Goal: Task Accomplishment & Management: Manage account settings

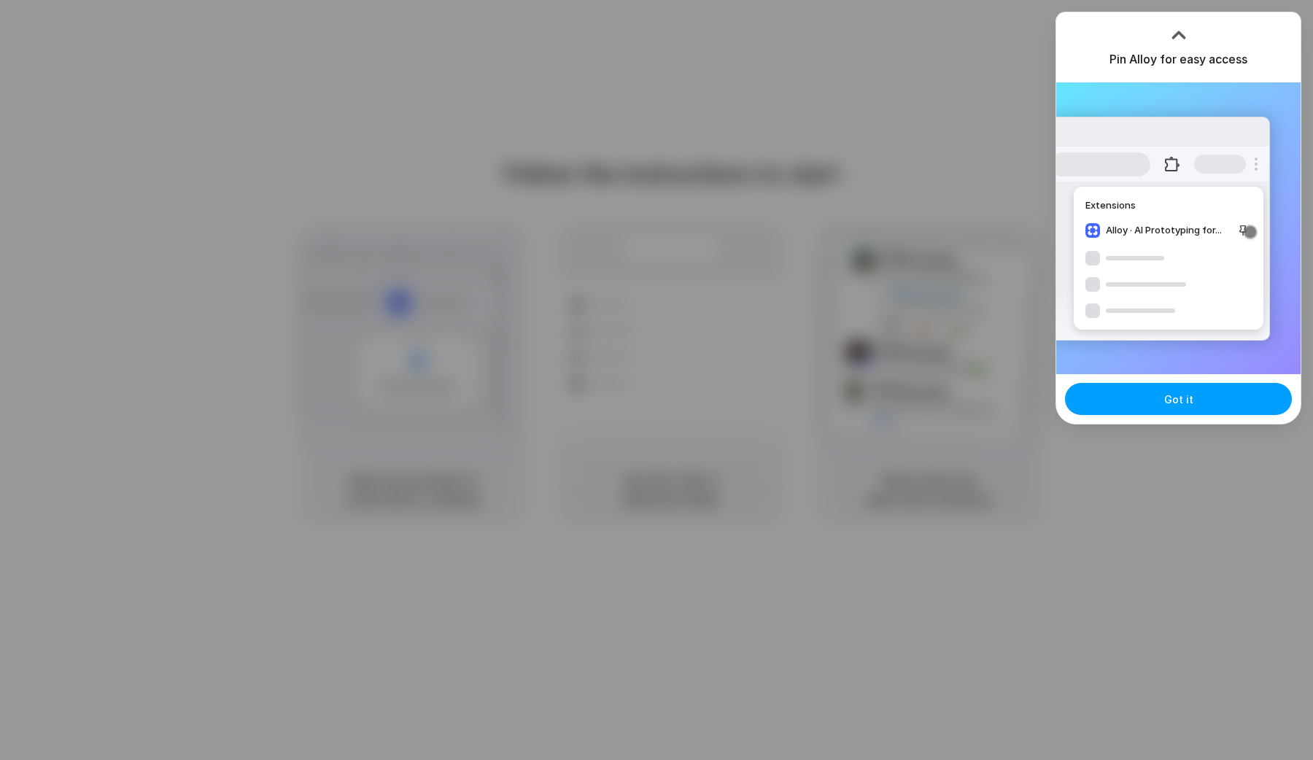
click at [1153, 405] on button "Got it" at bounding box center [1178, 399] width 227 height 32
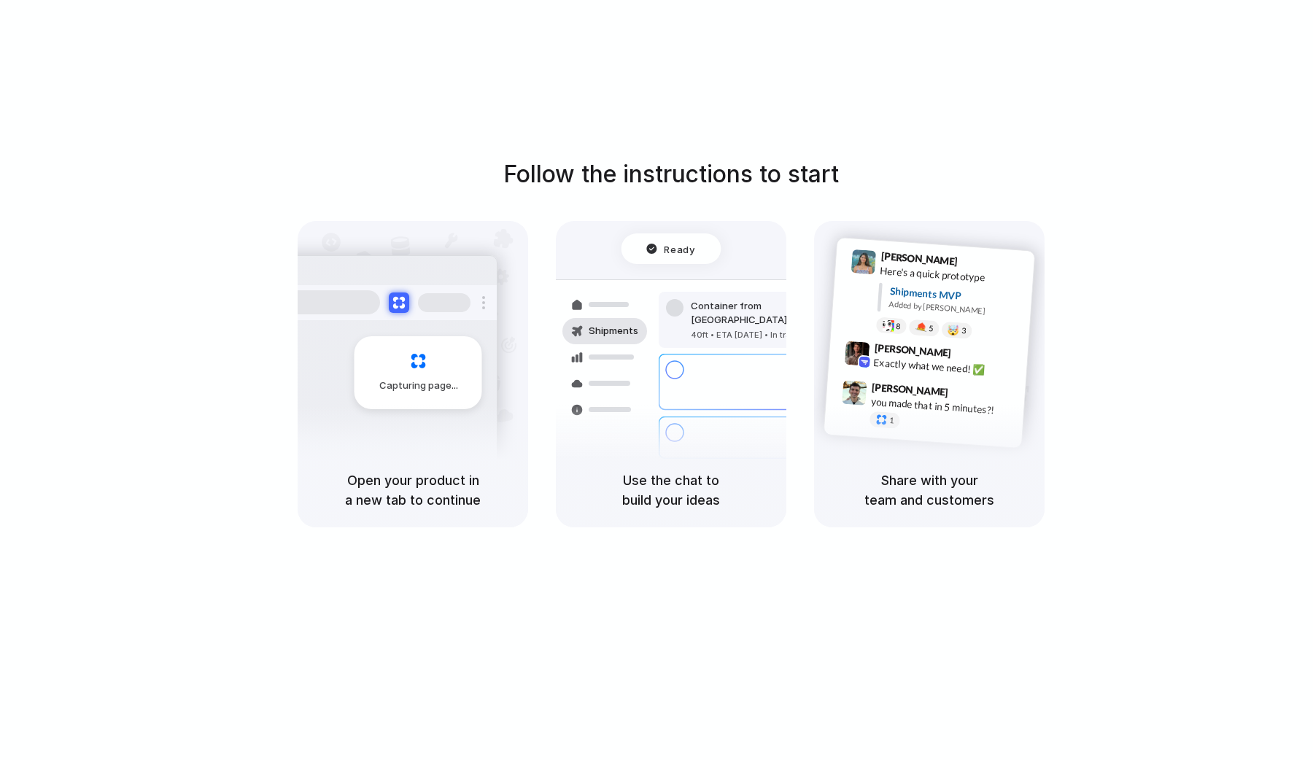
click at [403, 485] on h5 "Open your product in a new tab to continue" at bounding box center [412, 489] width 195 height 39
click at [670, 516] on div "Use the chat to build your ideas" at bounding box center [671, 490] width 230 height 74
click at [938, 490] on h5 "Share with your team and customers" at bounding box center [928, 489] width 195 height 39
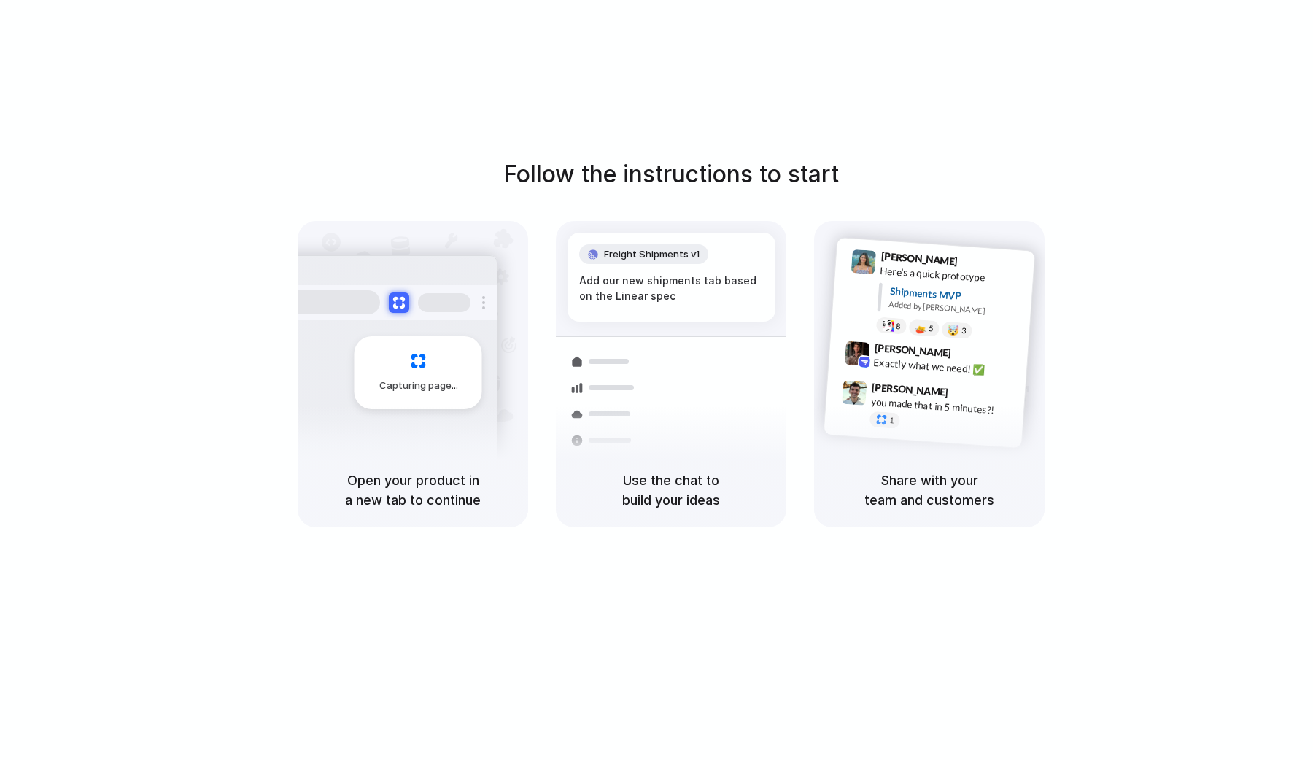
click at [931, 484] on h5 "Share with your team and customers" at bounding box center [928, 489] width 195 height 39
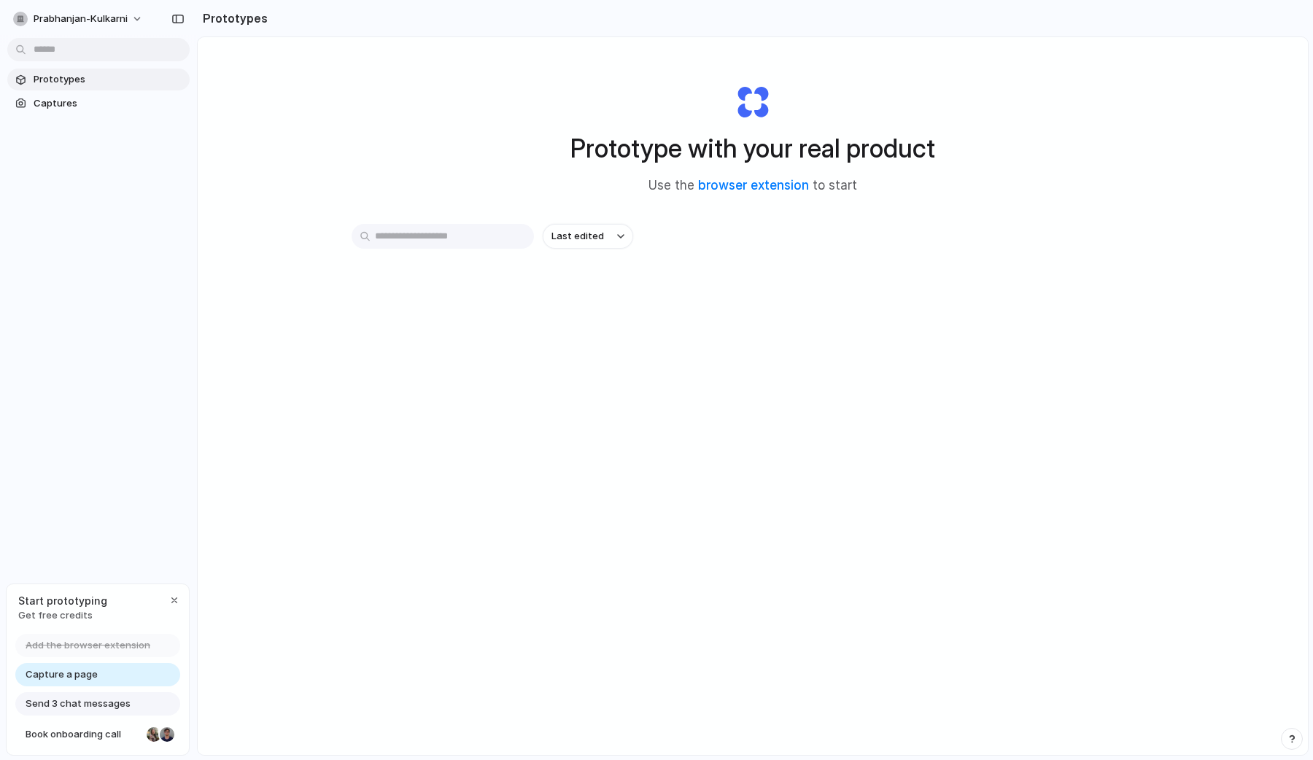
click at [898, 384] on div "Prototype with your real product Use the browser extension to start Last edited" at bounding box center [753, 434] width 1110 height 795
click at [682, 503] on div "Prototype with your real product Use the browser extension to start Last edited" at bounding box center [753, 434] width 1110 height 795
click at [72, 613] on span "Get free credits" at bounding box center [62, 615] width 89 height 15
click at [52, 610] on span "Get free credits" at bounding box center [62, 615] width 89 height 15
click at [42, 619] on span "Get free credits" at bounding box center [62, 615] width 89 height 15
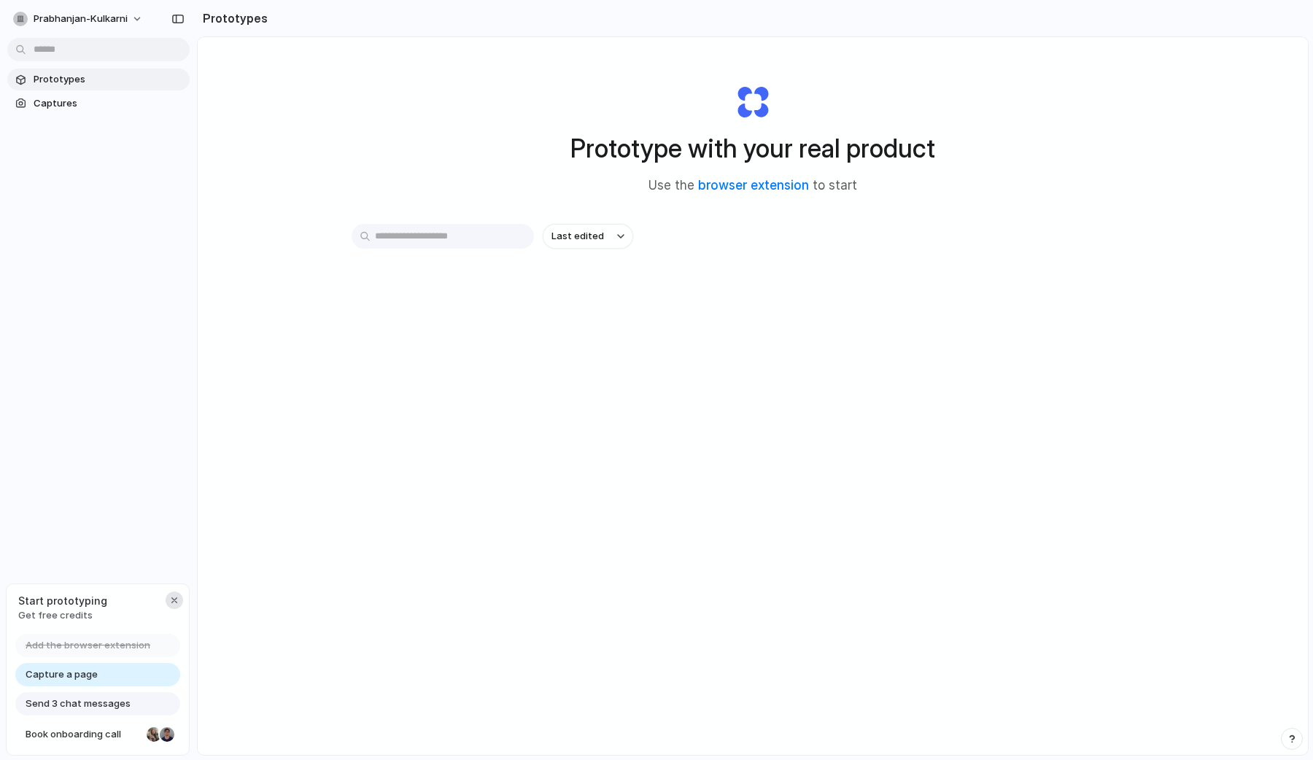
click at [174, 594] on div "button" at bounding box center [174, 600] width 12 height 12
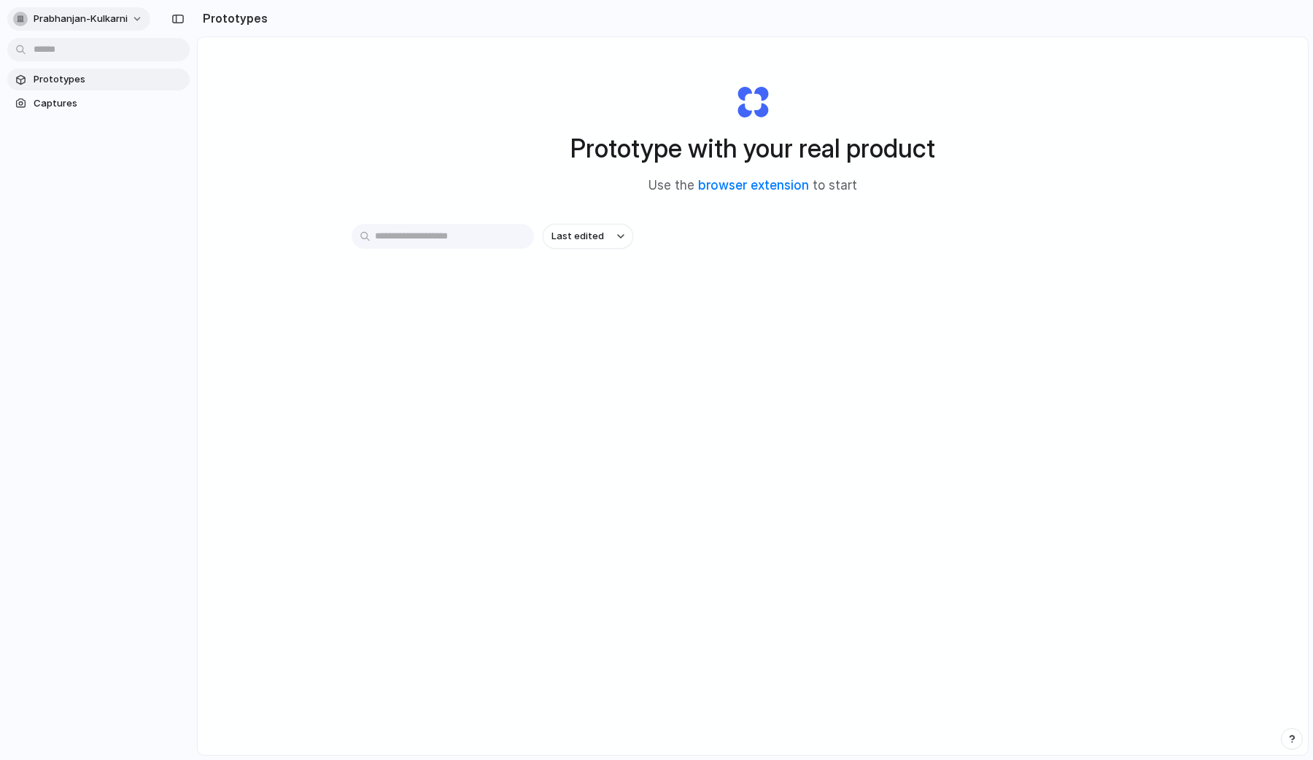
click at [134, 22] on button "prabhanjan-kulkarni" at bounding box center [78, 18] width 143 height 23
click at [77, 55] on li "Settings" at bounding box center [70, 51] width 121 height 23
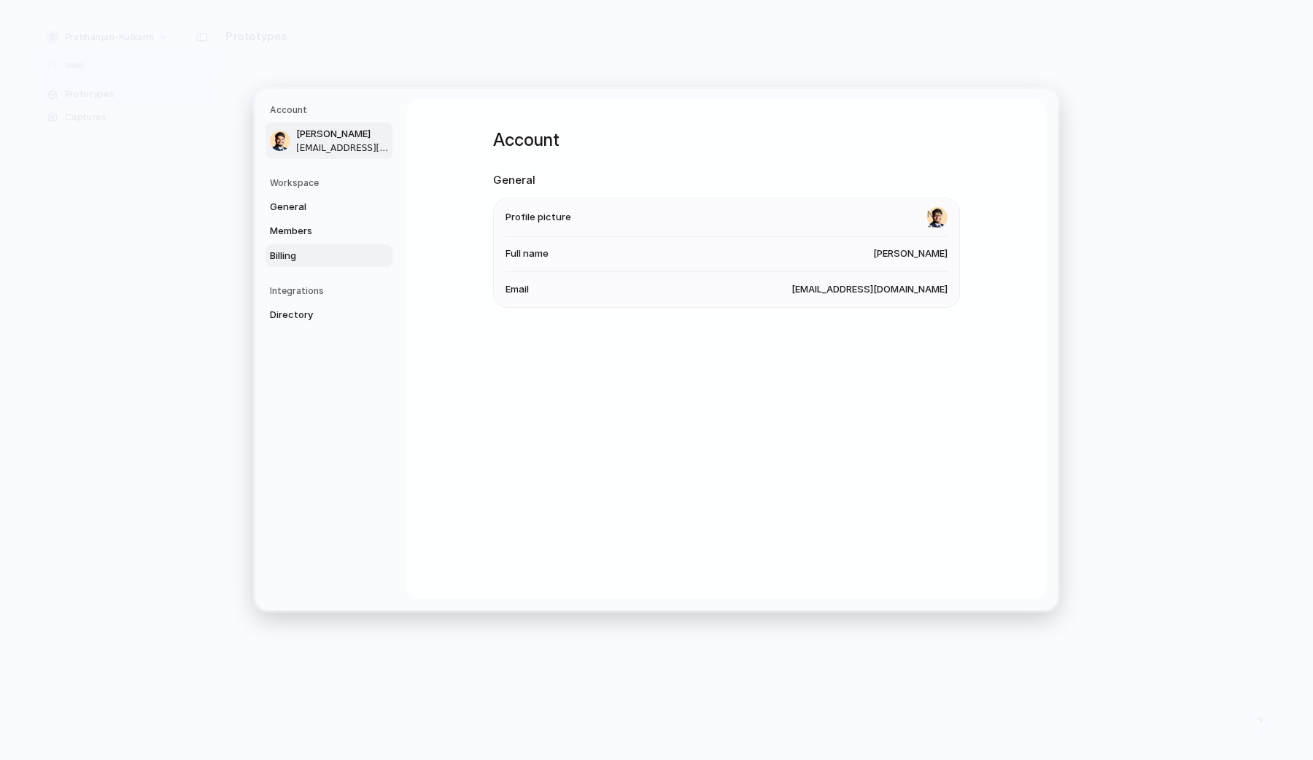
click at [303, 249] on span "Billing" at bounding box center [316, 255] width 93 height 15
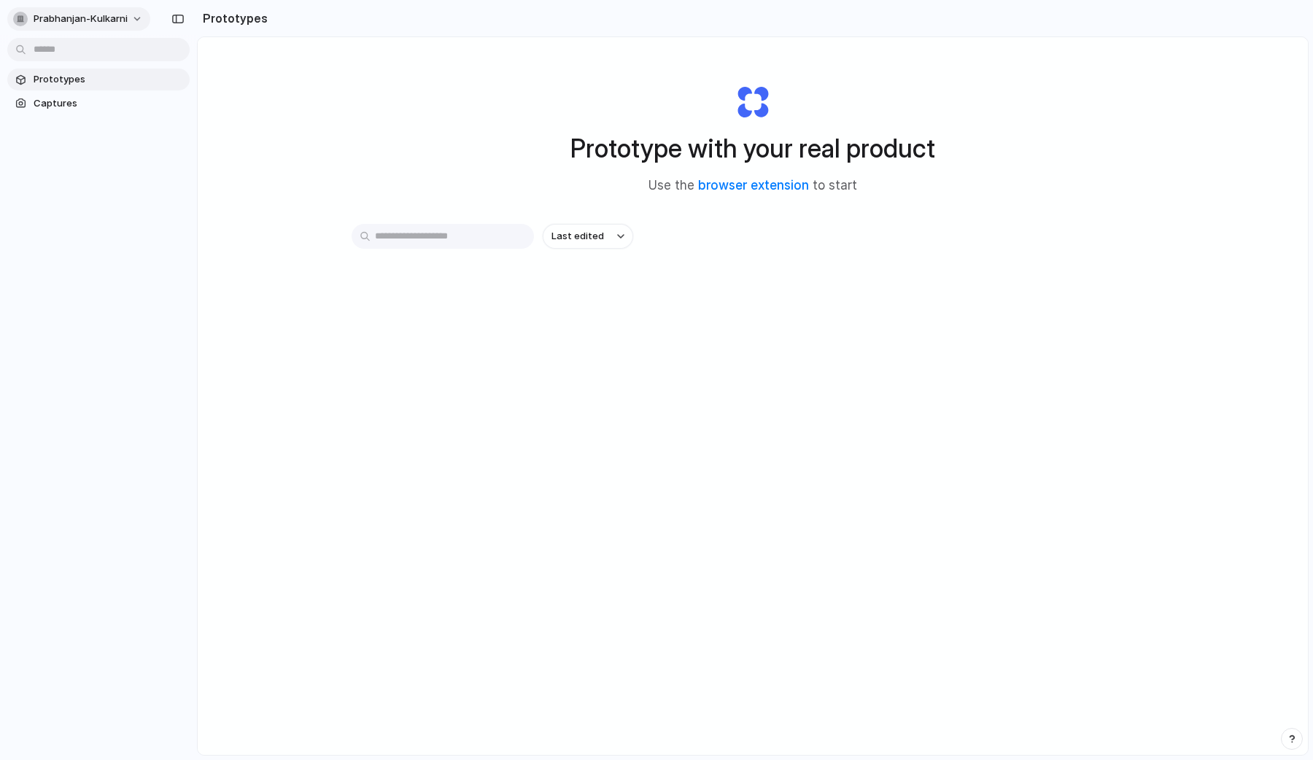
click at [82, 23] on span "prabhanjan-kulkarni" at bounding box center [81, 19] width 94 height 15
click at [93, 58] on li "Settings" at bounding box center [70, 51] width 121 height 23
